Goal: Check status: Check status

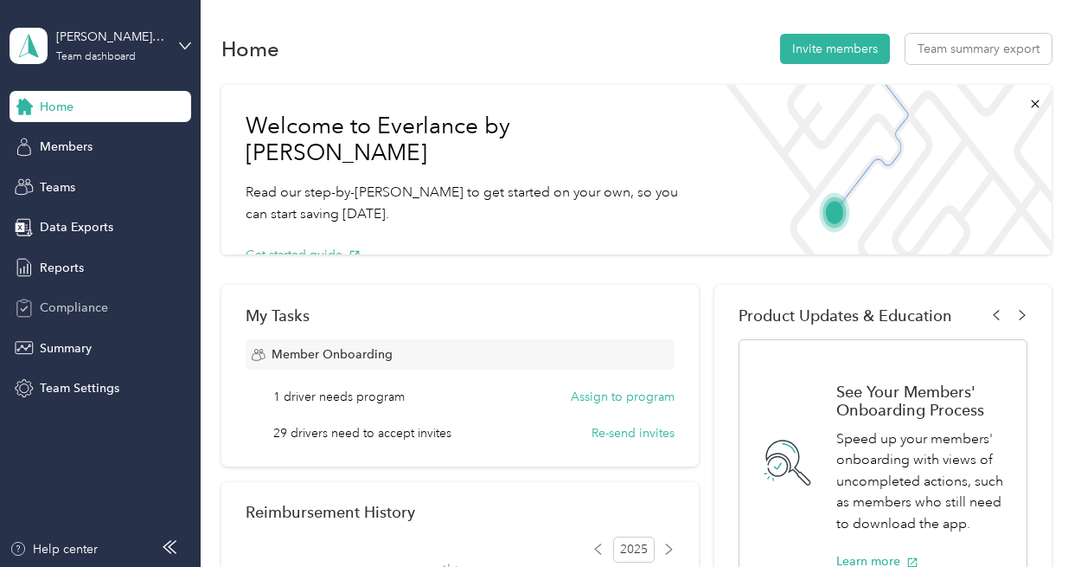
click at [83, 316] on span "Compliance" at bounding box center [74, 307] width 68 height 18
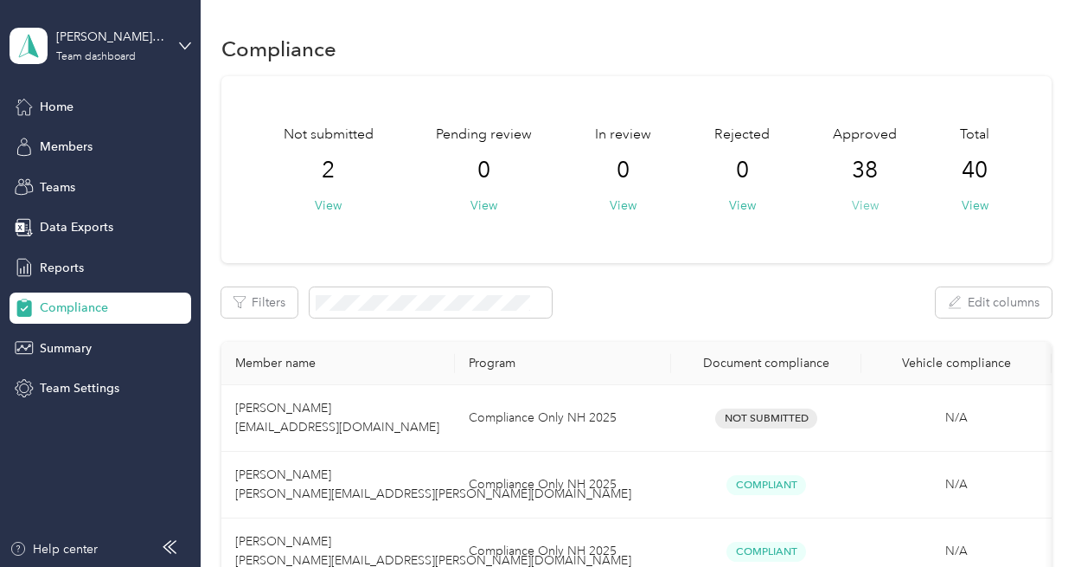
click at [862, 214] on button "View" at bounding box center [865, 205] width 27 height 18
click at [329, 203] on button "View" at bounding box center [328, 205] width 27 height 18
